Goal: Task Accomplishment & Management: Complete application form

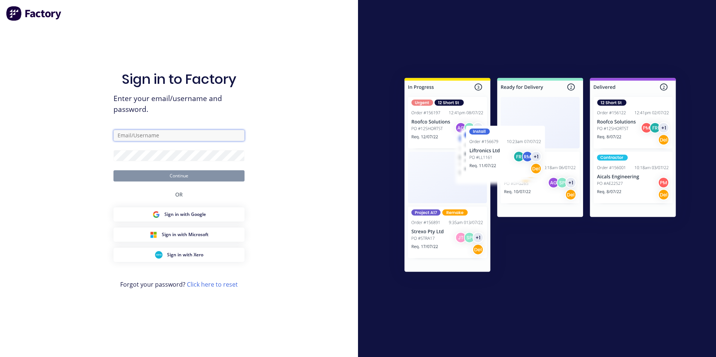
type input "[EMAIL_ADDRESS][DOMAIN_NAME]"
click at [184, 178] on button "Continue" at bounding box center [178, 175] width 131 height 11
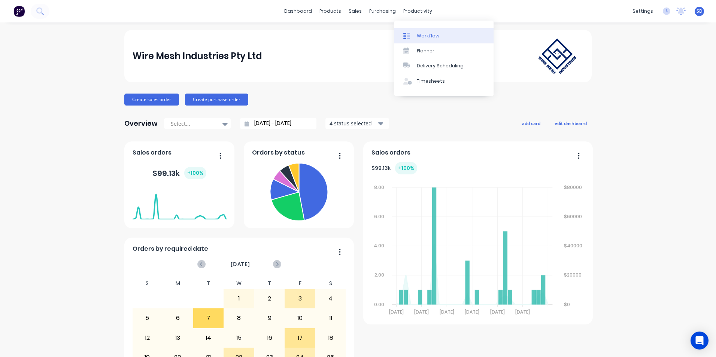
click at [424, 33] on div "Workflow" at bounding box center [428, 36] width 22 height 7
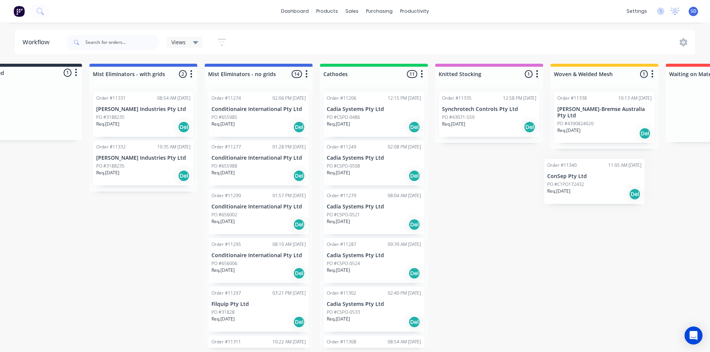
scroll to position [0, 50]
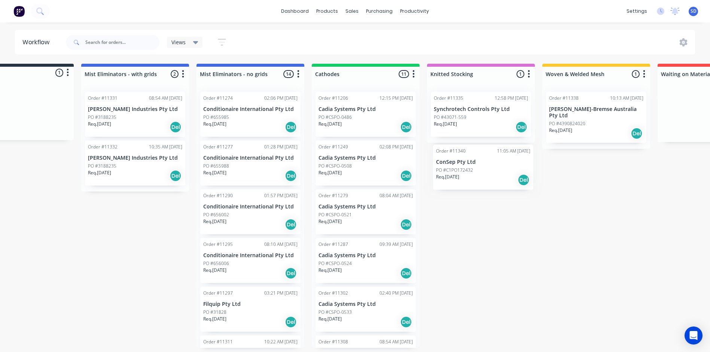
drag, startPoint x: 48, startPoint y: 106, endPoint x: 465, endPoint y: 161, distance: 420.5
click at [465, 161] on div "Submitted 1 Status colour #273444 hex #273444 Save Cancel Summaries Total order…" at bounding box center [460, 206] width 1032 height 284
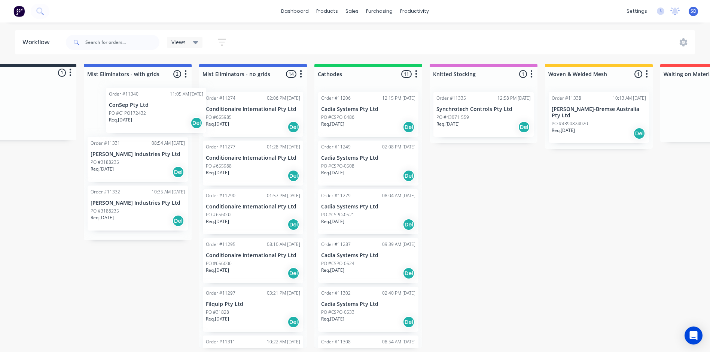
scroll to position [0, 47]
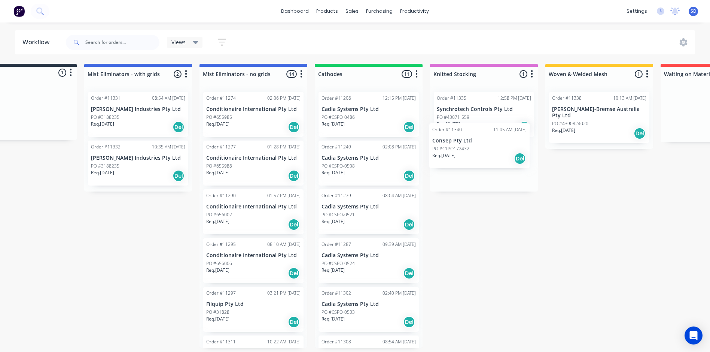
drag, startPoint x: 25, startPoint y: 110, endPoint x: 487, endPoint y: 144, distance: 463.0
click at [487, 144] on div "Submitted 1 Status colour #273444 hex #273444 Save Cancel Summaries Total order…" at bounding box center [463, 206] width 1032 height 284
click at [296, 12] on link "dashboard" at bounding box center [294, 11] width 35 height 11
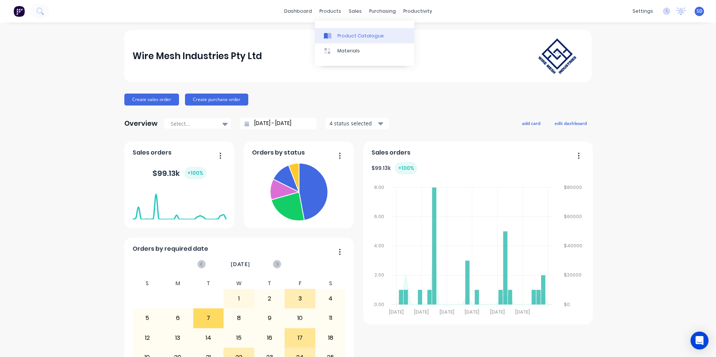
click at [334, 39] on link "Product Catalogue" at bounding box center [364, 35] width 99 height 15
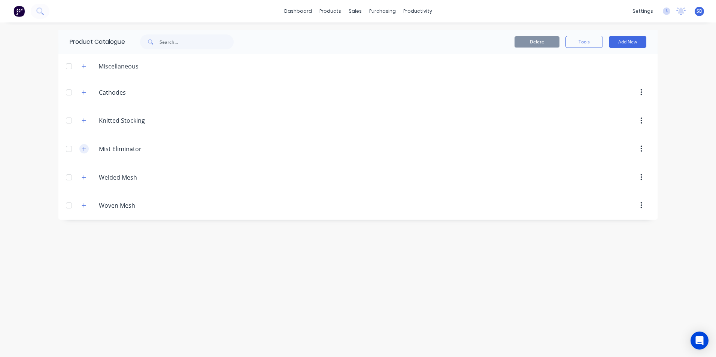
click at [82, 151] on icon "button" at bounding box center [84, 148] width 4 height 5
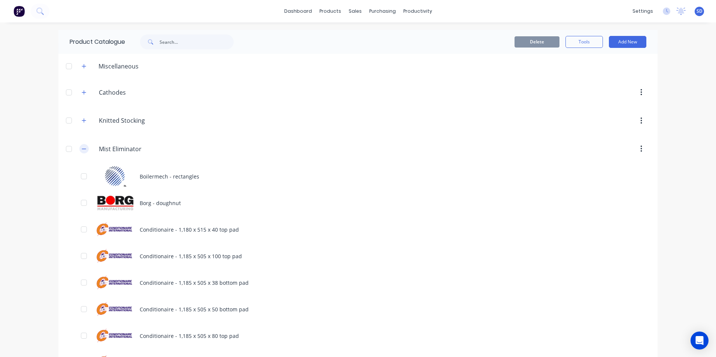
click at [79, 149] on button "button" at bounding box center [83, 148] width 9 height 9
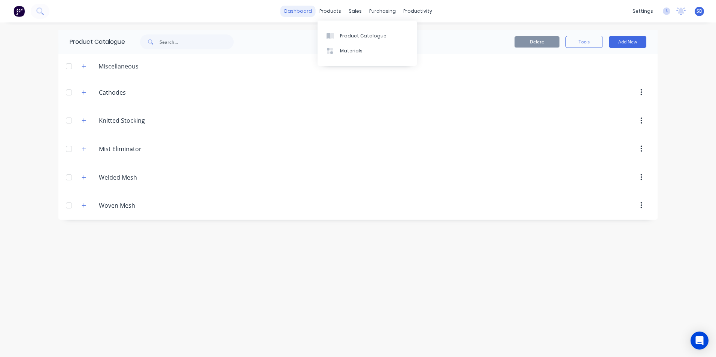
click at [292, 15] on link "dashboard" at bounding box center [297, 11] width 35 height 11
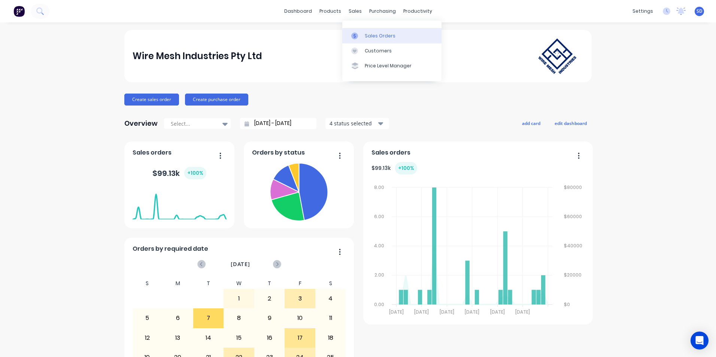
click at [357, 38] on icon at bounding box center [354, 36] width 7 height 7
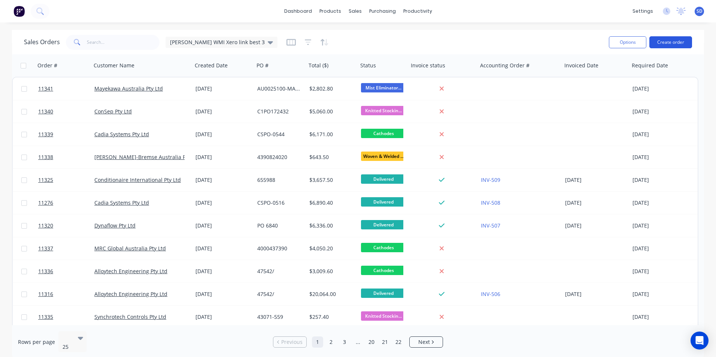
click at [662, 37] on button "Create order" at bounding box center [670, 42] width 43 height 12
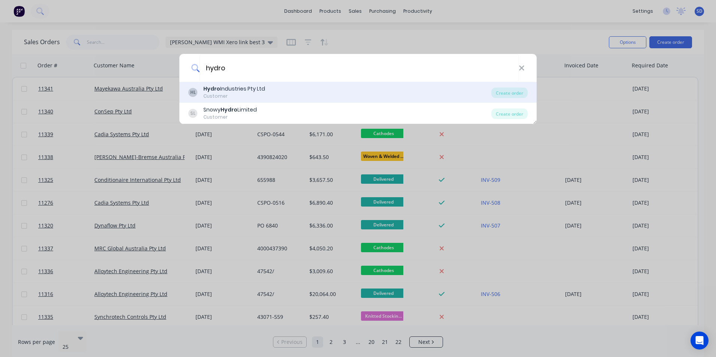
type input "hydro"
click at [235, 97] on div "Customer" at bounding box center [234, 96] width 62 height 7
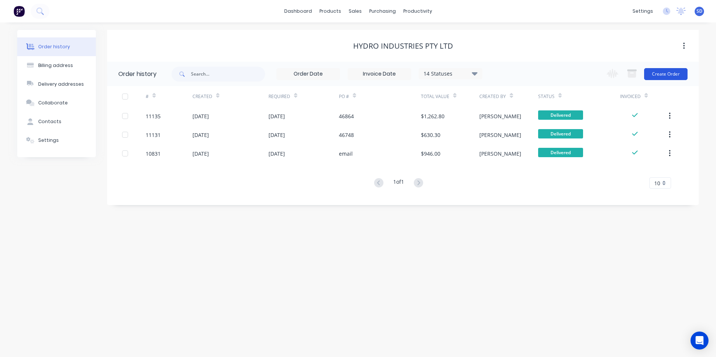
click at [674, 74] on button "Create Order" at bounding box center [665, 74] width 43 height 12
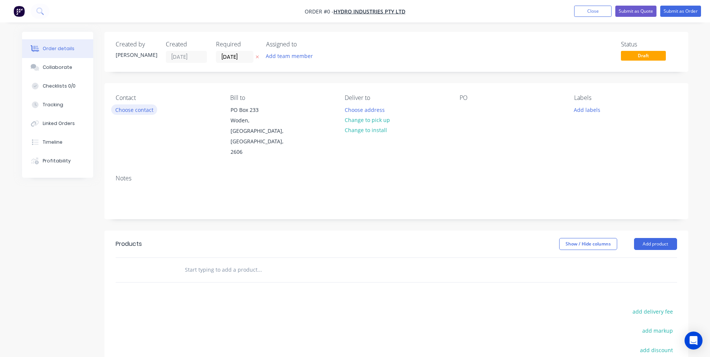
click at [144, 109] on button "Choose contact" at bounding box center [134, 109] width 46 height 10
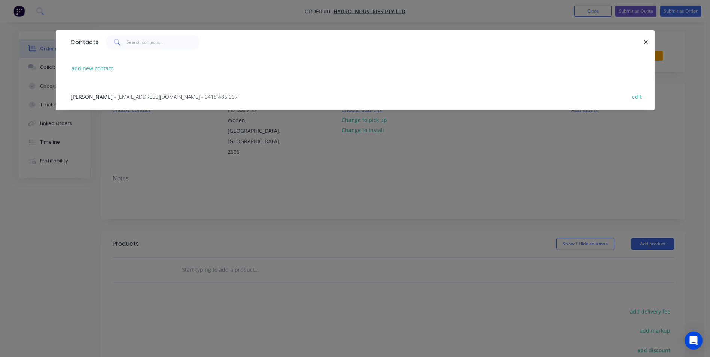
click at [140, 99] on span "- [EMAIL_ADDRESS][DOMAIN_NAME] - 0418 486 007" at bounding box center [176, 96] width 124 height 7
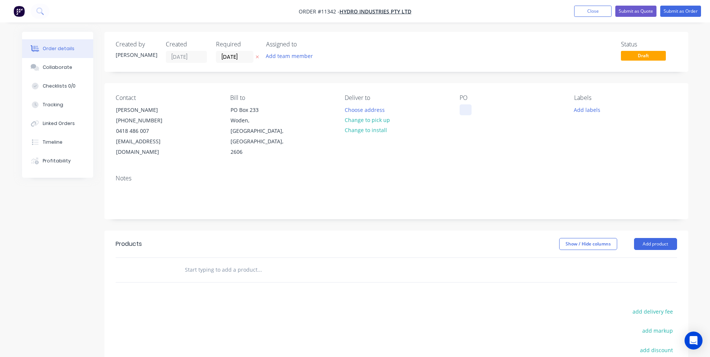
click at [465, 105] on div at bounding box center [466, 109] width 12 height 11
click at [367, 112] on button "Choose address" at bounding box center [365, 109] width 48 height 10
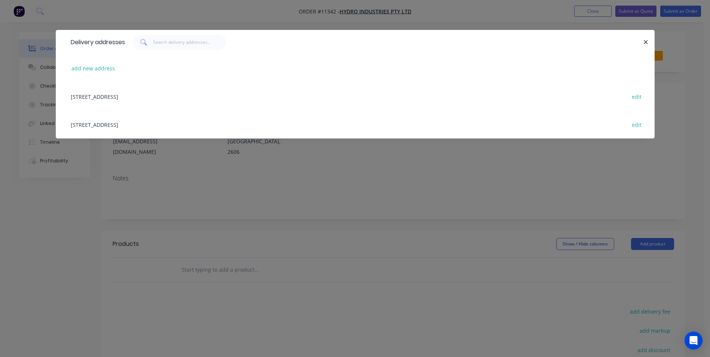
click at [189, 123] on div "[STREET_ADDRESS] edit" at bounding box center [355, 124] width 577 height 28
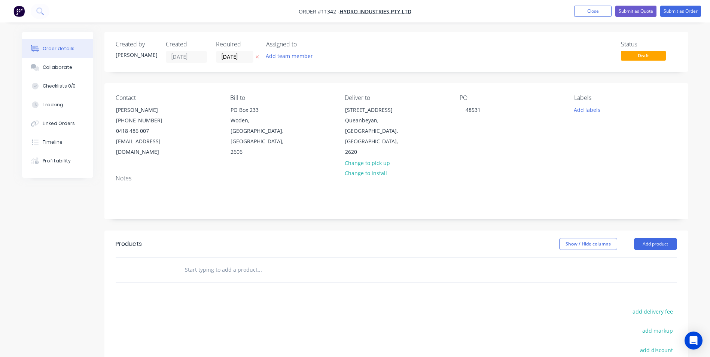
click at [233, 263] on input "text" at bounding box center [260, 270] width 150 height 15
type input "t"
type input "h"
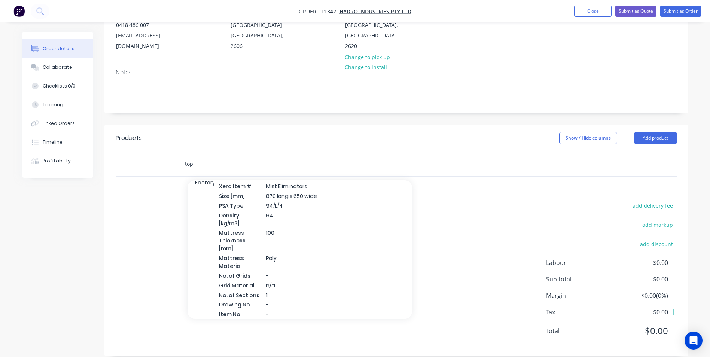
scroll to position [1002, 0]
type input "top"
click at [348, 234] on div "Mist Eliminator 870 x 650 - top pad Xero Item # Mist Eliminators Size [mm] 870 …" at bounding box center [300, 259] width 225 height 186
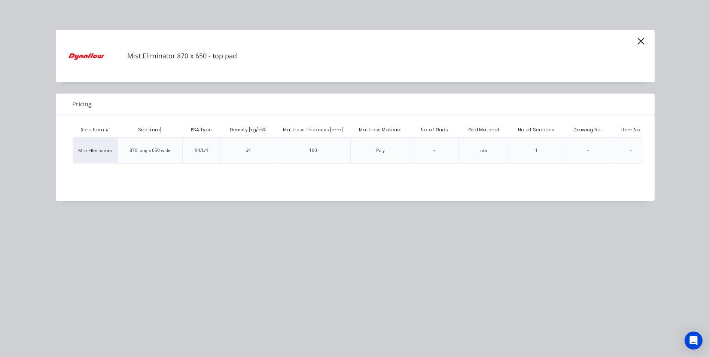
scroll to position [0, 169]
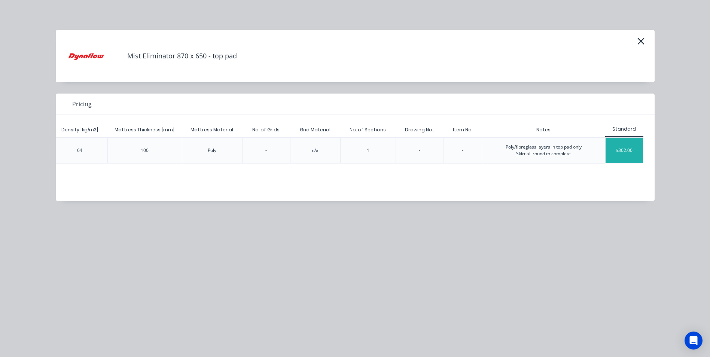
click at [615, 152] on div "$302.00" at bounding box center [624, 150] width 37 height 25
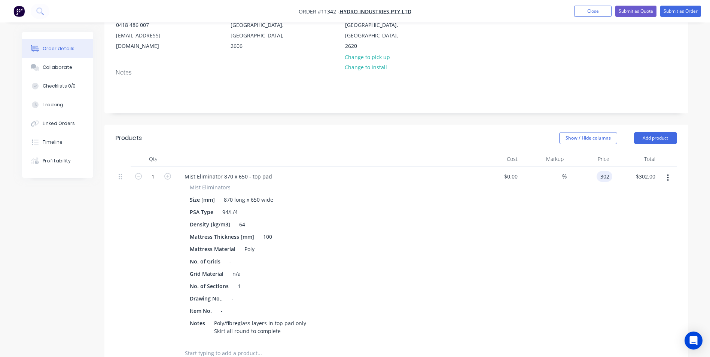
click at [595, 167] on div "302 302" at bounding box center [590, 254] width 46 height 175
type input "$299.00"
click at [232, 171] on div "Mist Eliminator 870 x 650 - top pad" at bounding box center [229, 176] width 100 height 11
click at [225, 171] on div "Mist Eliminator 870 x 650 - top pad" at bounding box center [229, 176] width 100 height 11
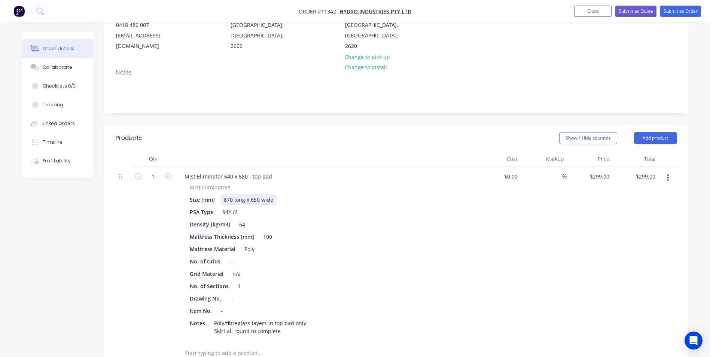
click at [224, 194] on div "870 long x 650 wide" at bounding box center [248, 199] width 55 height 11
click at [227, 194] on div "870 long x 650 wide" at bounding box center [248, 199] width 55 height 11
click at [304, 318] on div "Poly/fibreglass layers in top pad only Skirt all round to complete" at bounding box center [260, 327] width 98 height 19
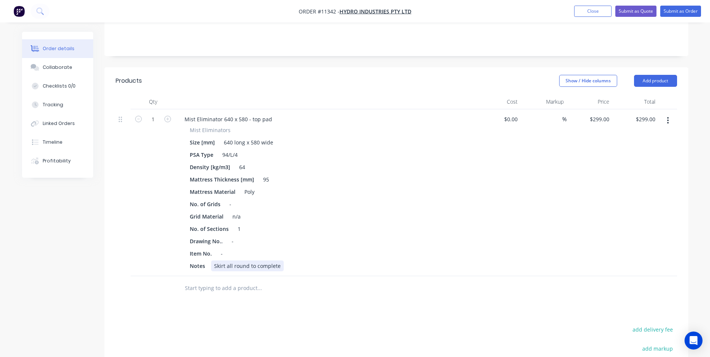
scroll to position [181, 0]
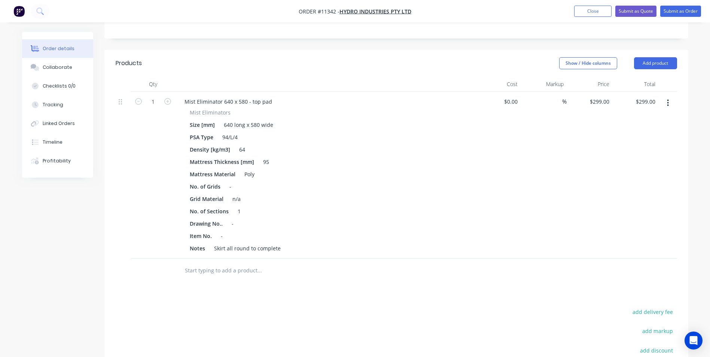
click at [243, 263] on input "text" at bounding box center [260, 270] width 150 height 15
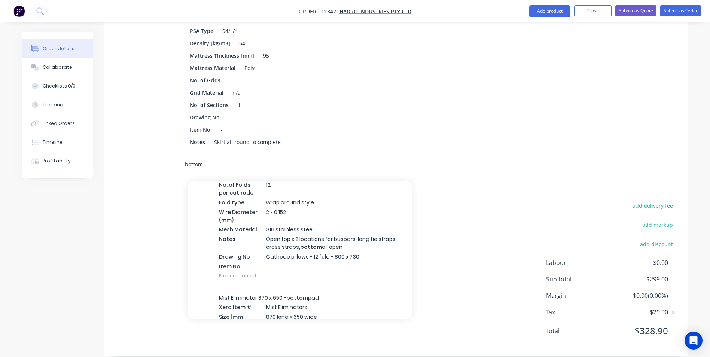
scroll to position [637, 0]
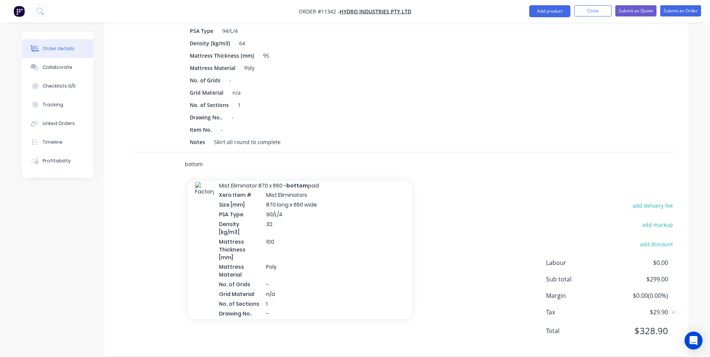
type input "bottom"
click at [329, 214] on div "Mist Eliminator 870 x 650 - bottom pad Xero Item # Mist Eliminators Size [mm] 8…" at bounding box center [300, 264] width 225 height 179
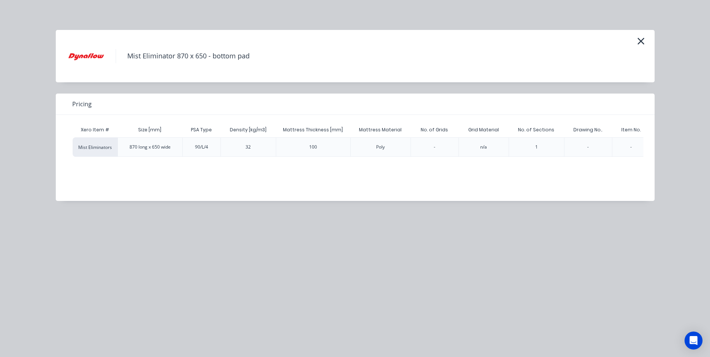
scroll to position [0, 129]
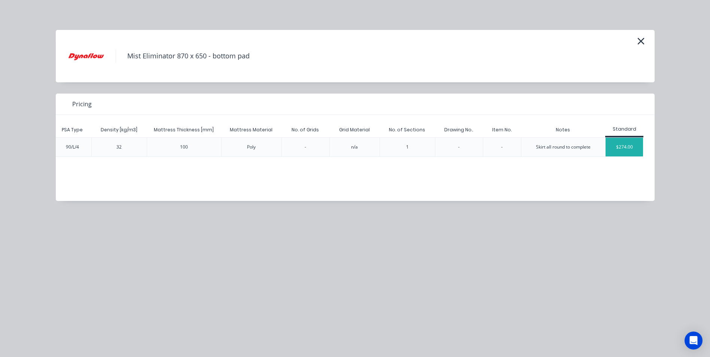
click at [621, 146] on div "$274.00" at bounding box center [624, 147] width 37 height 19
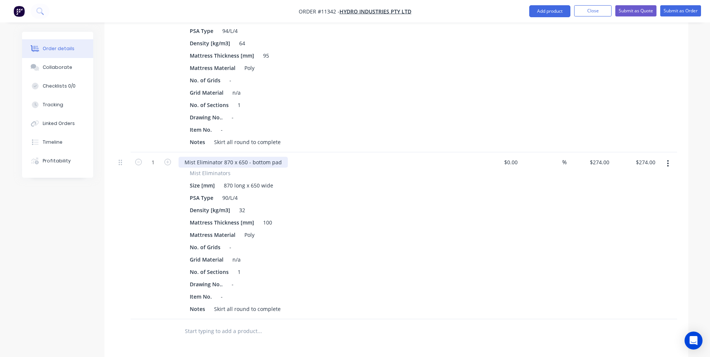
click at [224, 157] on div "Mist Eliminator 870 x 650 - bottom pad" at bounding box center [233, 162] width 109 height 11
click at [254, 180] on div "640 long x 650 wide" at bounding box center [248, 185] width 55 height 11
click at [268, 217] on div "100" at bounding box center [267, 222] width 15 height 11
click at [600, 157] on div "274 $274.00" at bounding box center [599, 162] width 26 height 11
type input "$271.00"
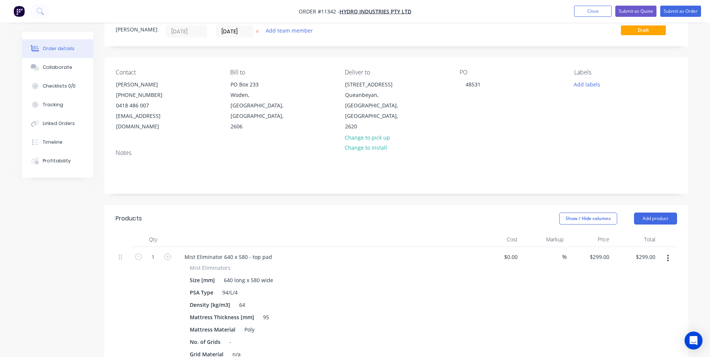
scroll to position [25, 0]
type input "$271.00"
click at [235, 35] on input "[DATE]" at bounding box center [234, 31] width 37 height 11
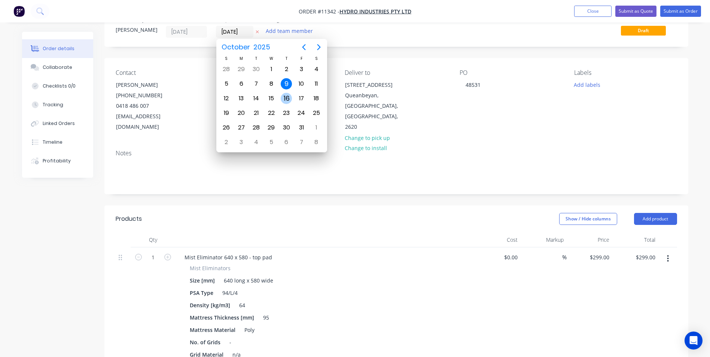
click at [289, 102] on div "16" at bounding box center [286, 98] width 11 height 11
type input "[DATE]"
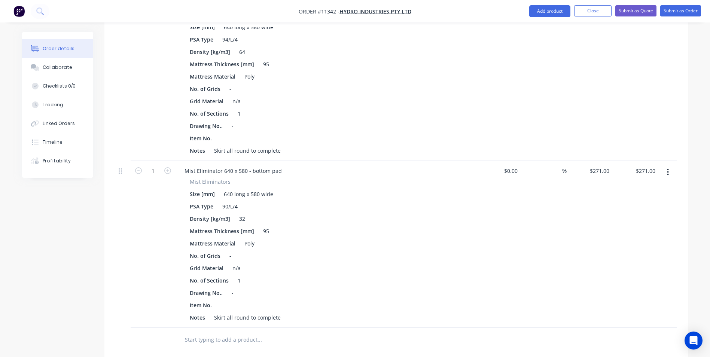
scroll to position [262, 0]
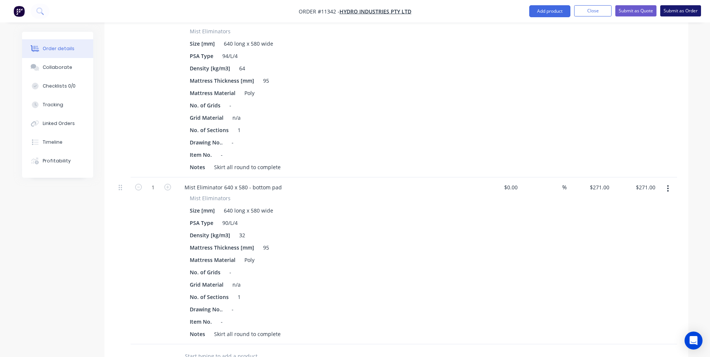
click at [689, 11] on button "Submit as Order" at bounding box center [681, 10] width 41 height 11
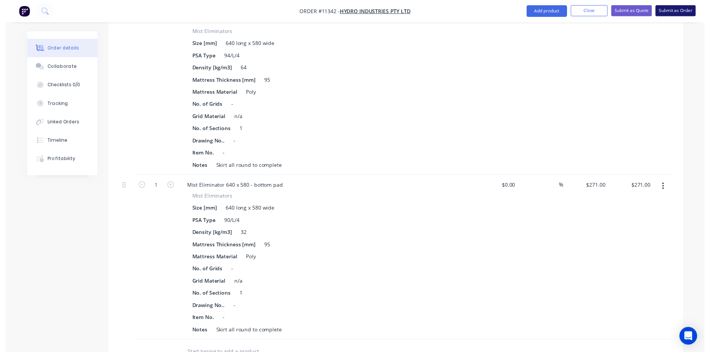
scroll to position [0, 0]
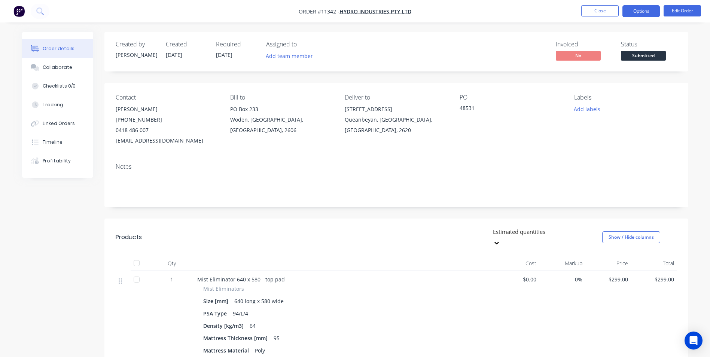
click at [648, 7] on button "Options" at bounding box center [641, 11] width 37 height 12
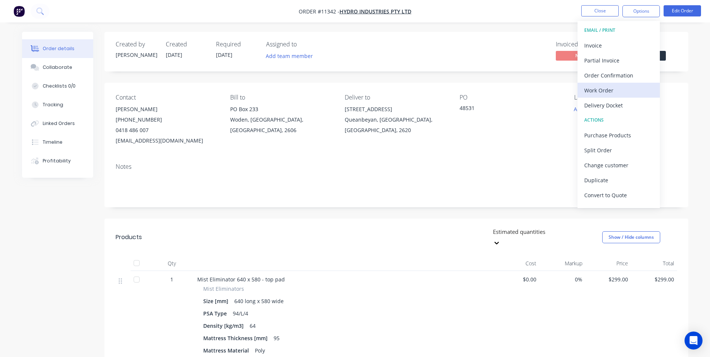
click at [622, 84] on button "Work Order" at bounding box center [619, 90] width 82 height 15
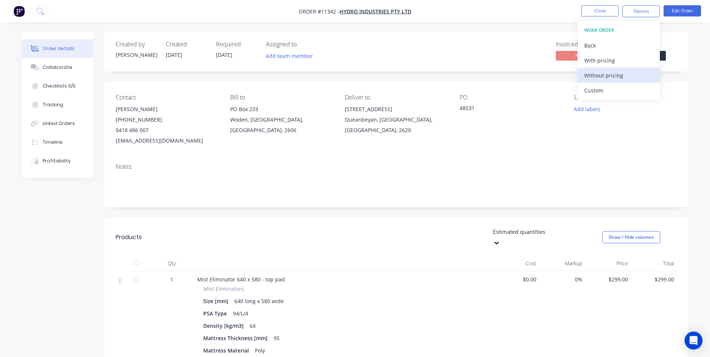
click at [606, 76] on div "Without pricing" at bounding box center [619, 75] width 69 height 11
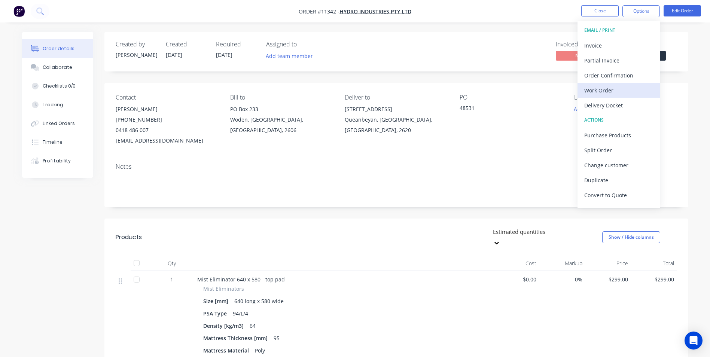
click at [620, 93] on div "Work Order" at bounding box center [619, 90] width 69 height 11
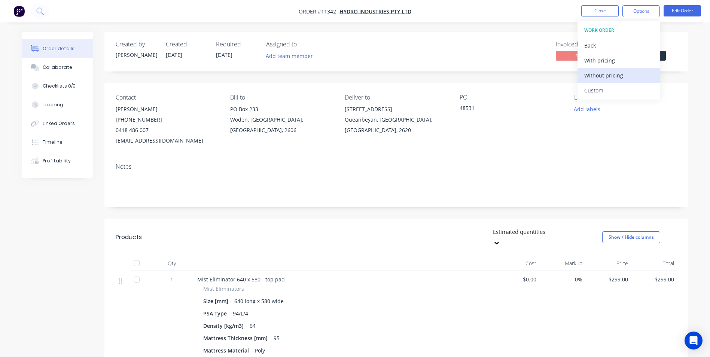
click at [620, 79] on div "Without pricing" at bounding box center [619, 75] width 69 height 11
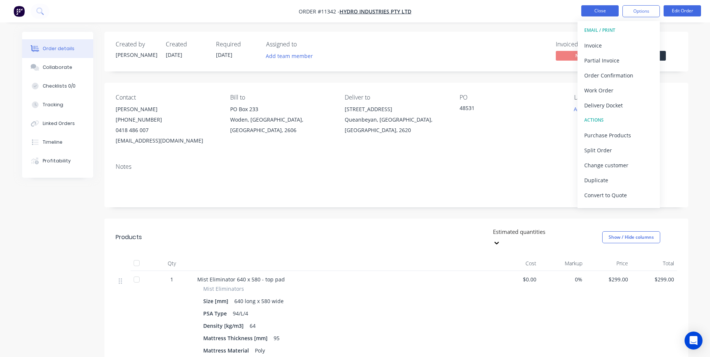
click at [589, 8] on button "Close" at bounding box center [600, 10] width 37 height 11
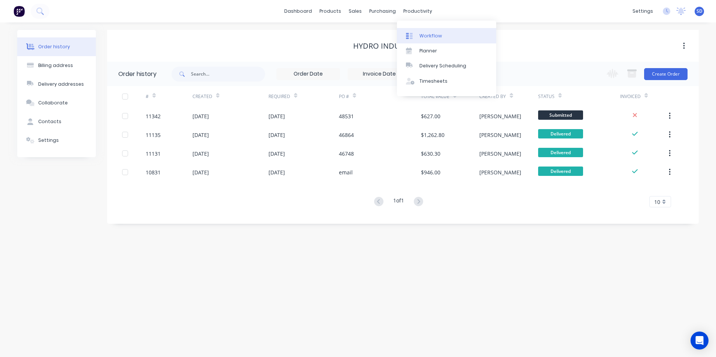
click at [421, 33] on div "Workflow" at bounding box center [430, 36] width 22 height 7
